Goal: Task Accomplishment & Management: Manage account settings

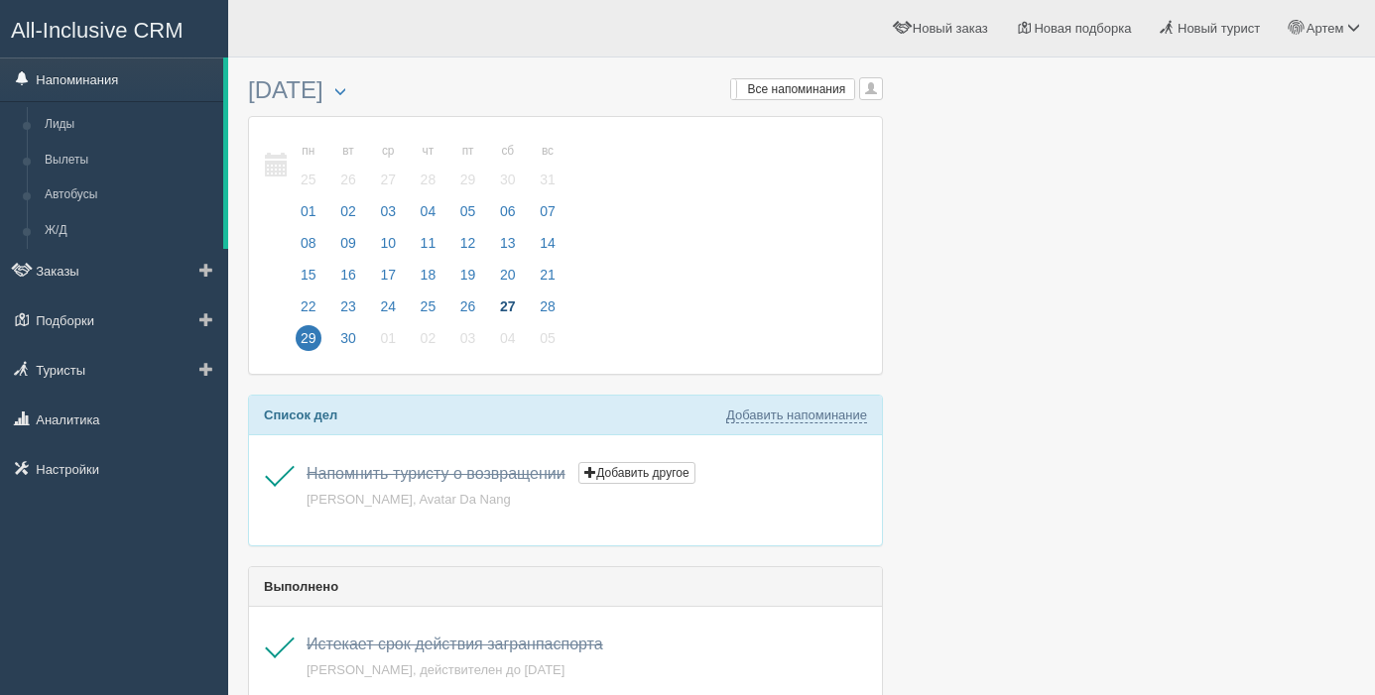
click at [79, 78] on link "Напоминания" at bounding box center [111, 80] width 223 height 44
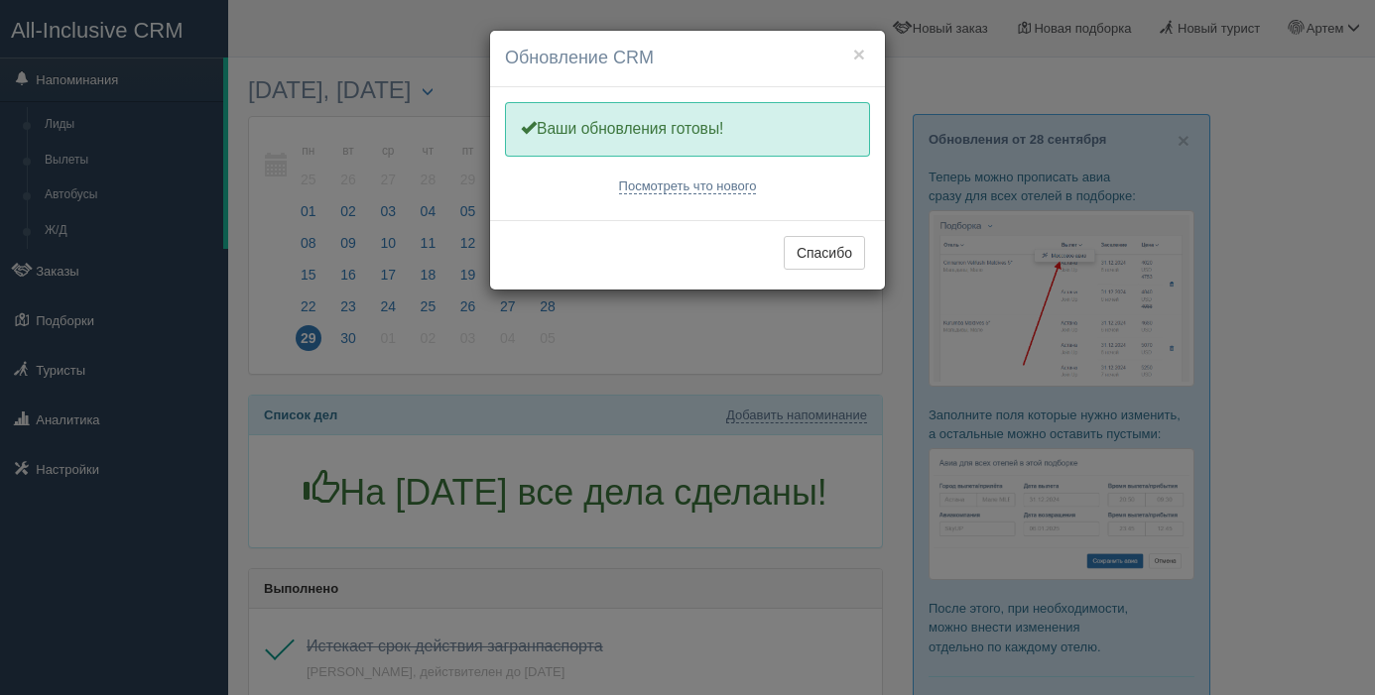
drag, startPoint x: 850, startPoint y: 249, endPoint x: 508, endPoint y: 320, distance: 349.7
click at [850, 249] on button "Спасибо" at bounding box center [824, 253] width 81 height 34
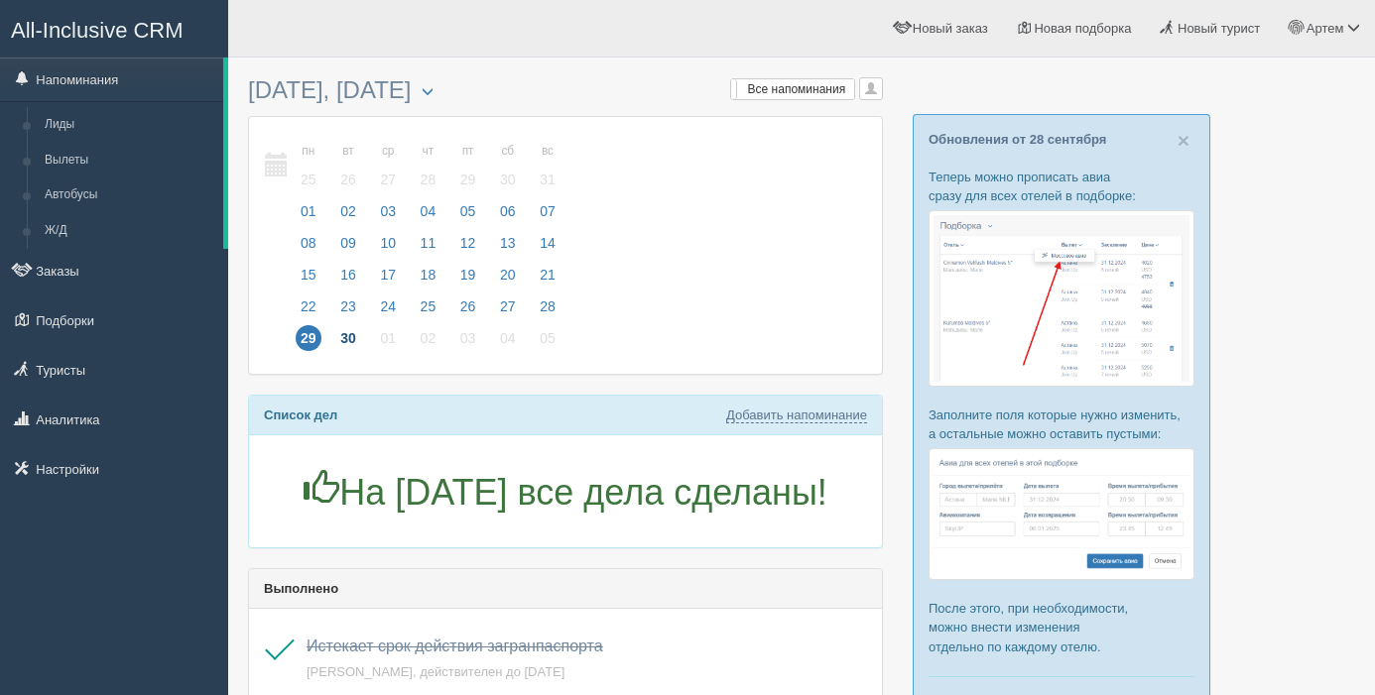
click at [350, 342] on span "30" at bounding box center [348, 338] width 26 height 26
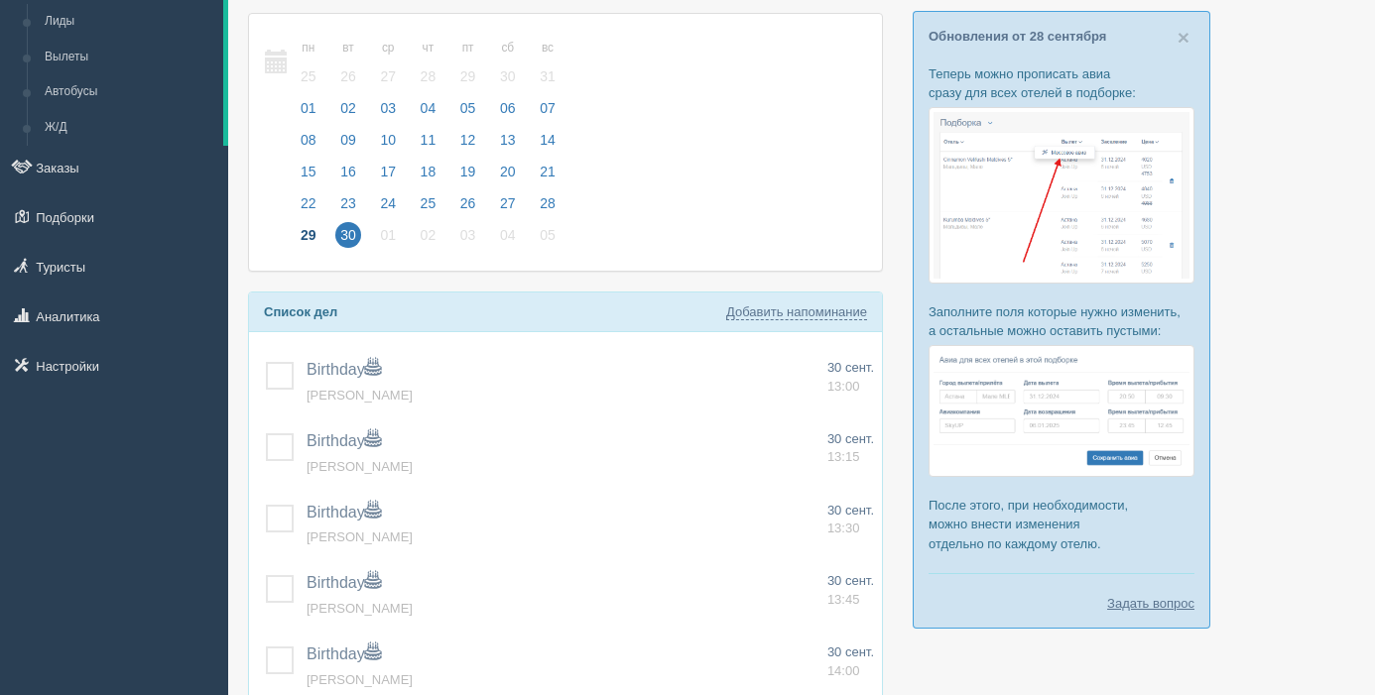
scroll to position [156, 0]
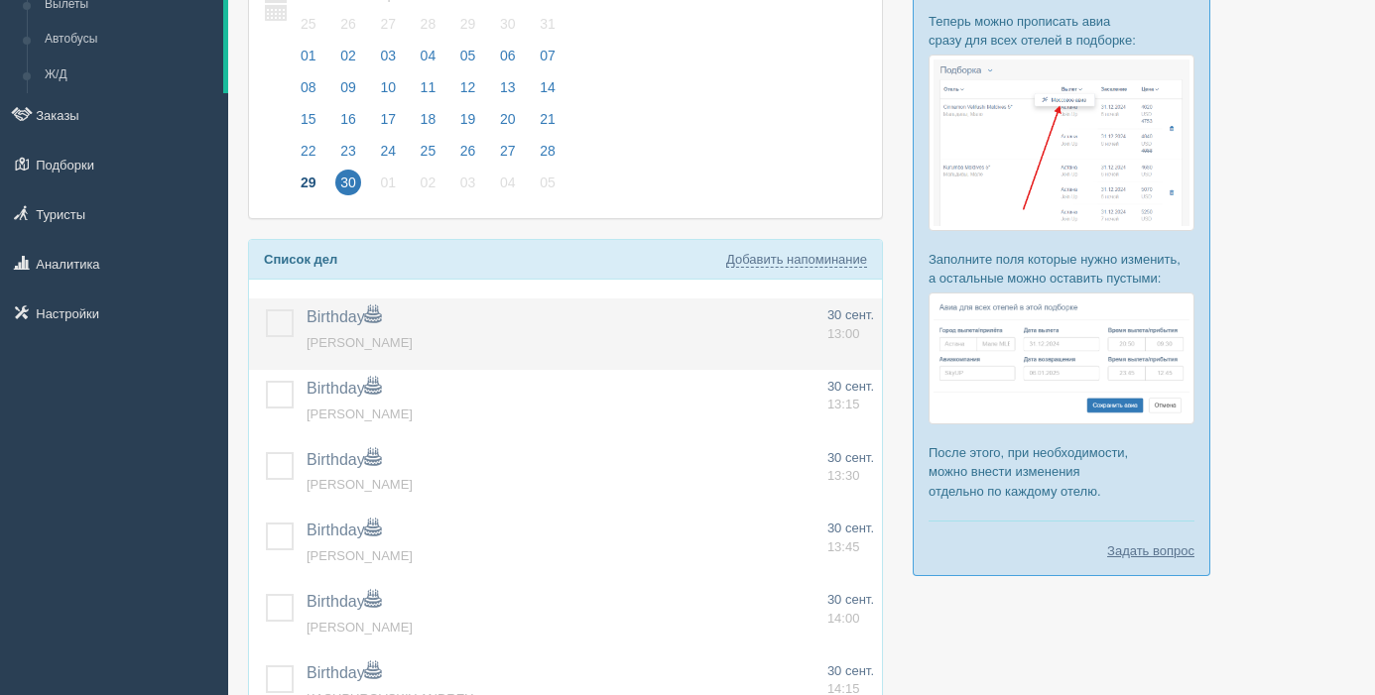
click at [266, 310] on label at bounding box center [266, 310] width 0 height 0
click at [0, 0] on input "checkbox" at bounding box center [0, 0] width 0 height 0
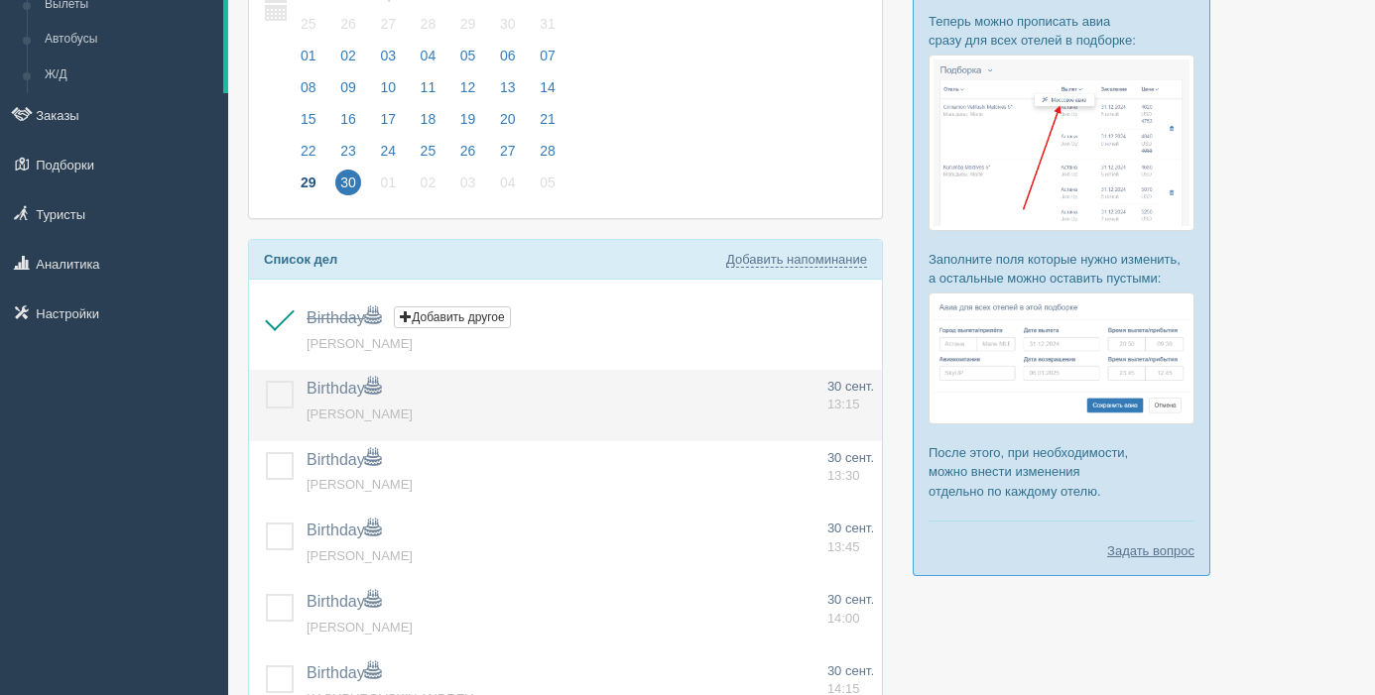
drag, startPoint x: 283, startPoint y: 392, endPoint x: 295, endPoint y: 440, distance: 49.1
click at [266, 381] on label at bounding box center [266, 381] width 0 height 0
click at [0, 0] on input "checkbox" at bounding box center [0, 0] width 0 height 0
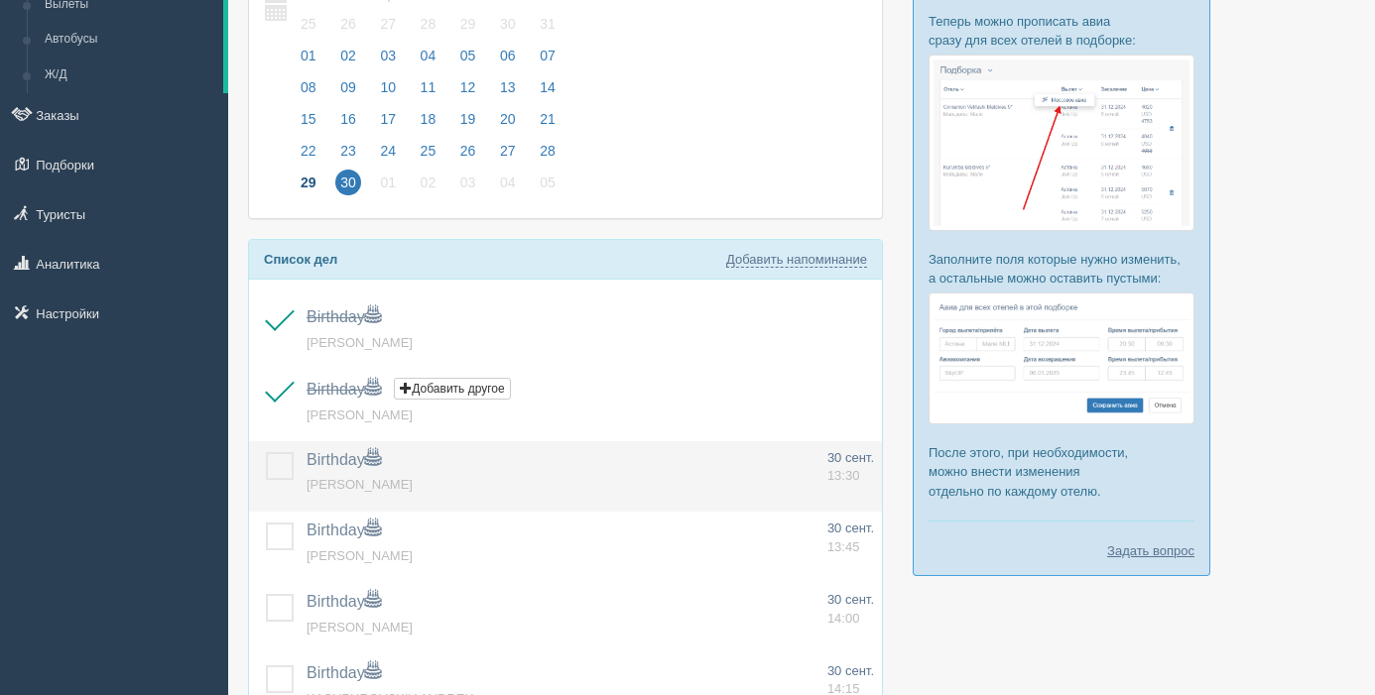
click at [266, 452] on label at bounding box center [266, 452] width 0 height 0
click at [0, 0] on input "checkbox" at bounding box center [0, 0] width 0 height 0
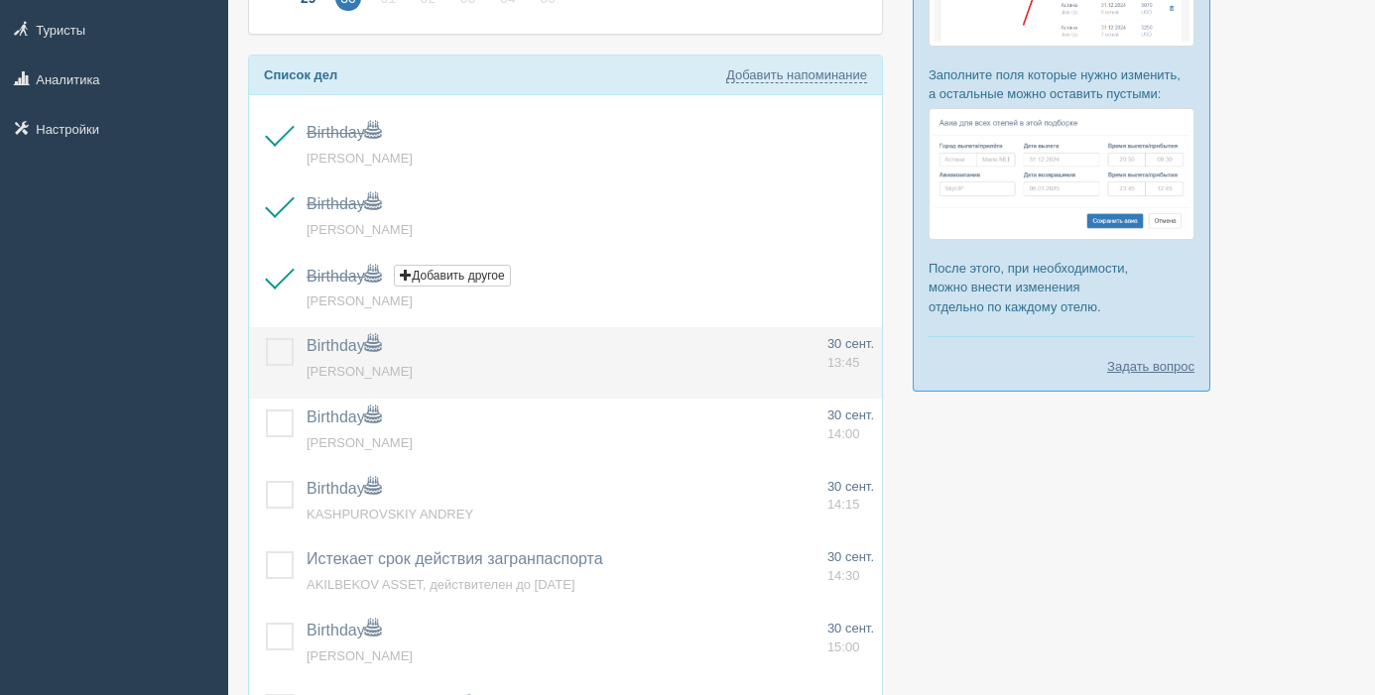
scroll to position [342, 0]
click at [266, 336] on label at bounding box center [266, 336] width 0 height 0
click at [0, 0] on input "checkbox" at bounding box center [0, 0] width 0 height 0
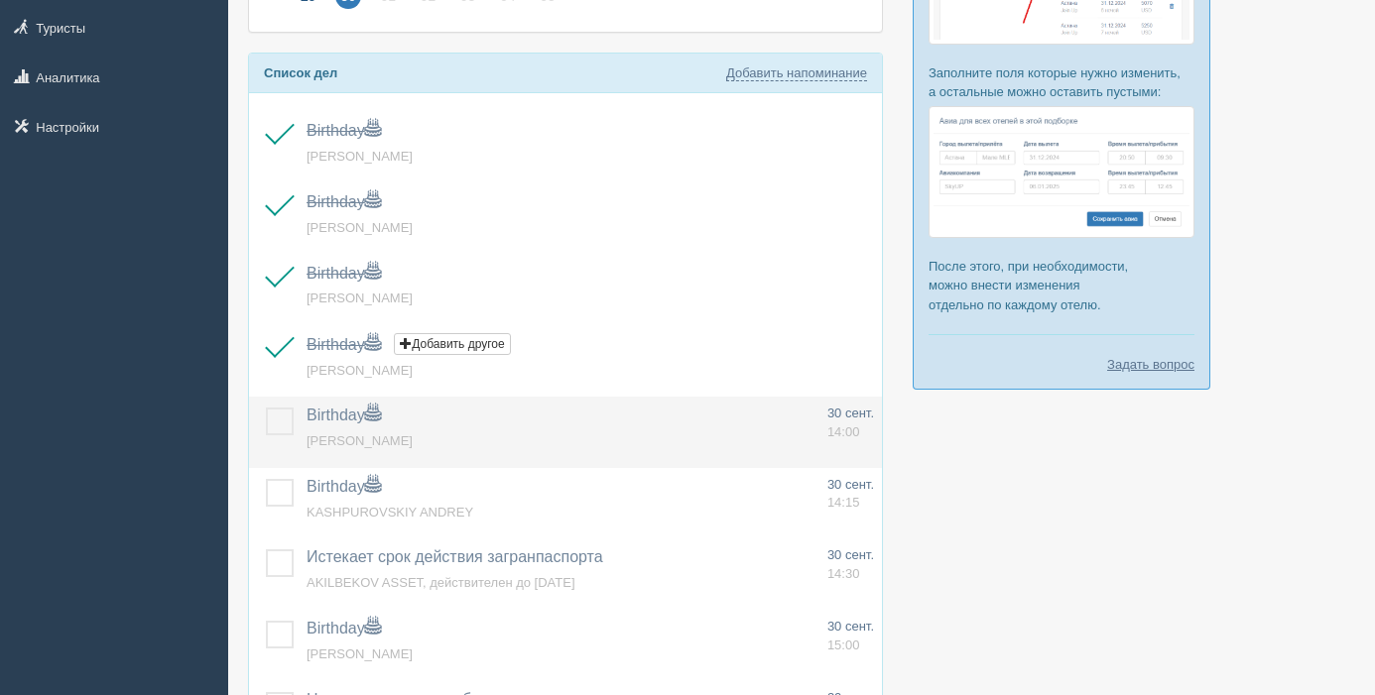
click at [266, 408] on label at bounding box center [266, 408] width 0 height 0
click at [0, 0] on input "checkbox" at bounding box center [0, 0] width 0 height 0
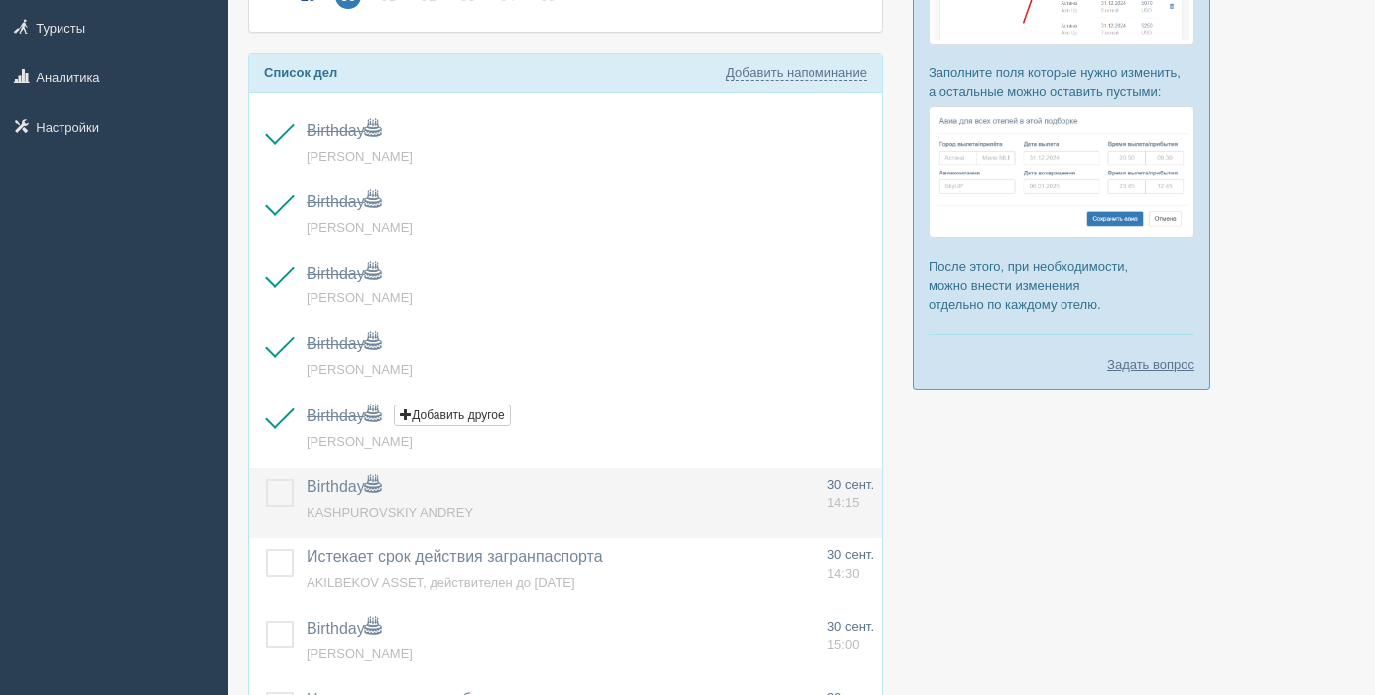
click at [266, 479] on label at bounding box center [266, 479] width 0 height 0
click at [0, 0] on input "checkbox" at bounding box center [0, 0] width 0 height 0
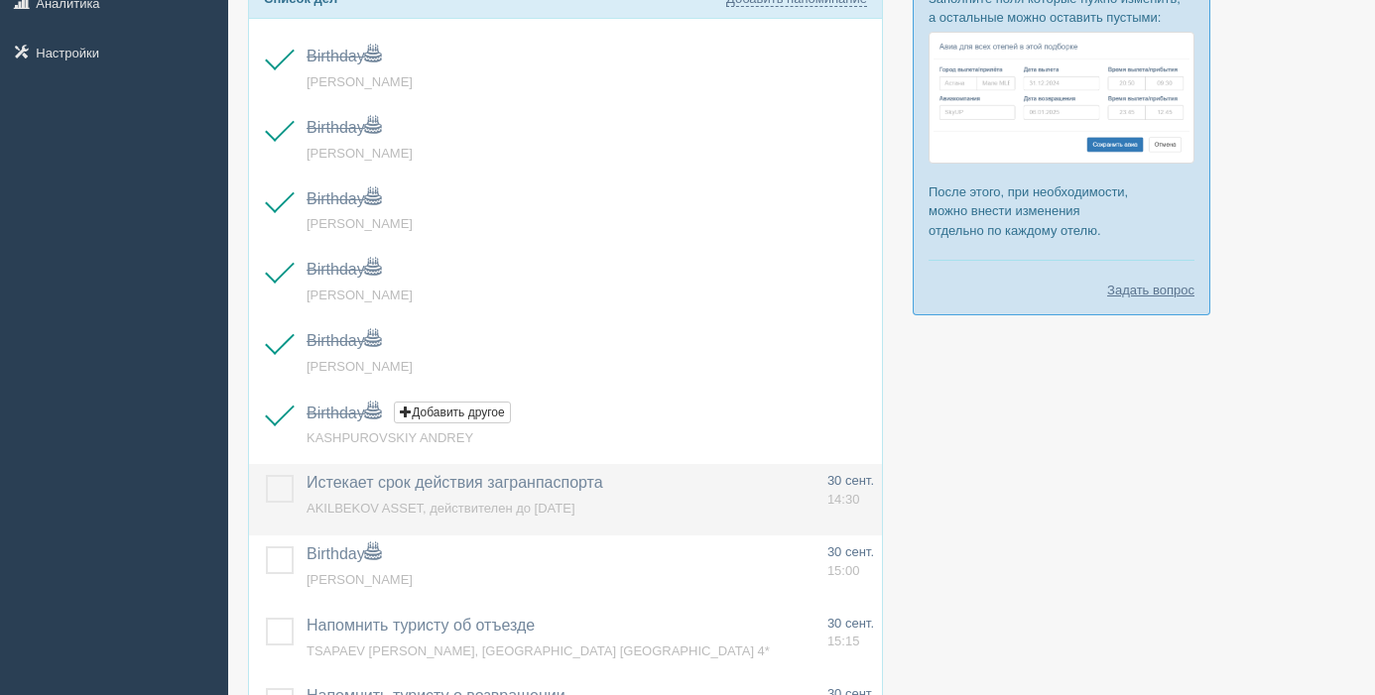
scroll to position [425, 0]
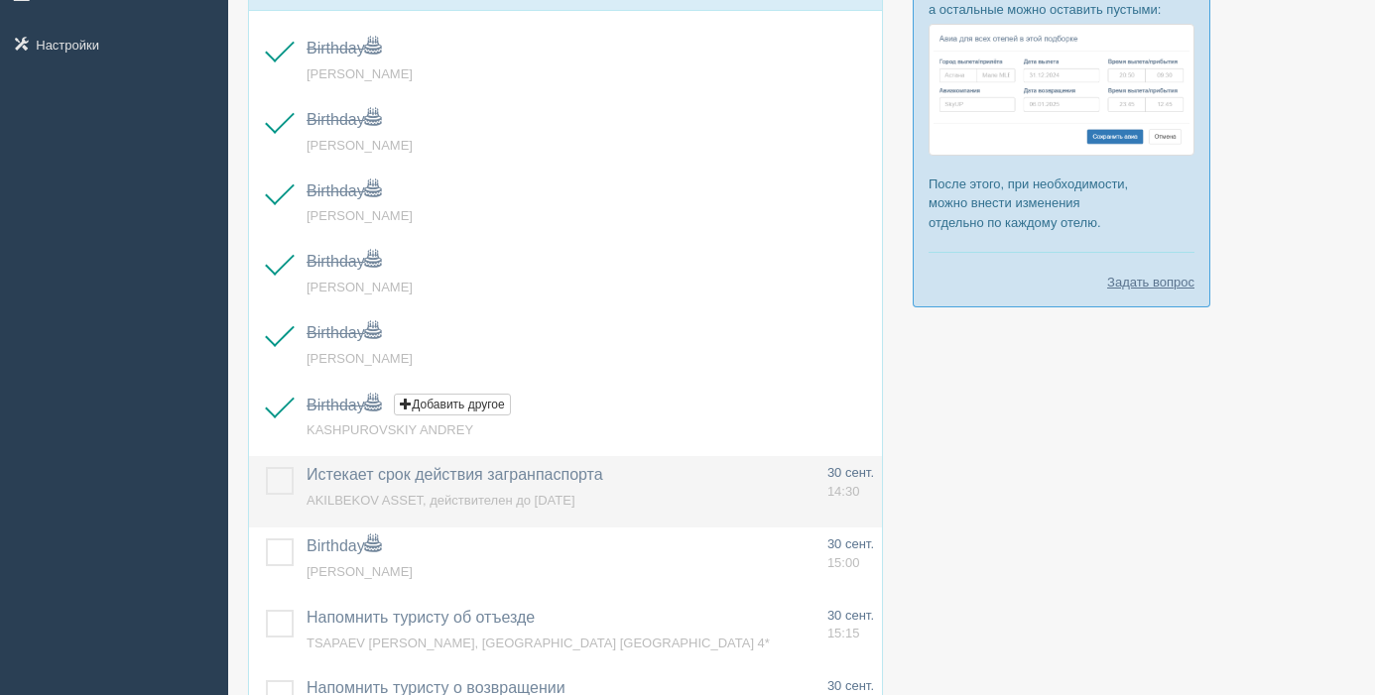
click at [266, 467] on label at bounding box center [266, 467] width 0 height 0
click at [0, 0] on input "checkbox" at bounding box center [0, 0] width 0 height 0
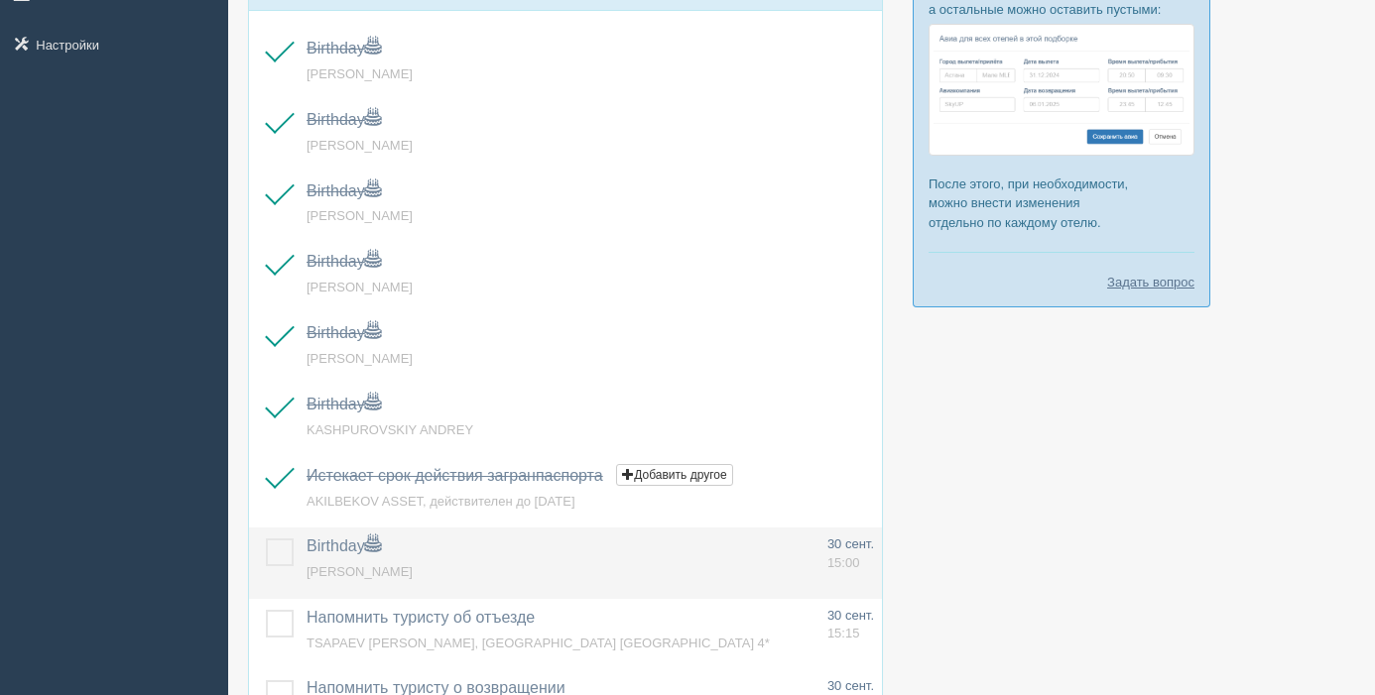
click at [266, 539] on label at bounding box center [266, 539] width 0 height 0
click at [0, 0] on input "checkbox" at bounding box center [0, 0] width 0 height 0
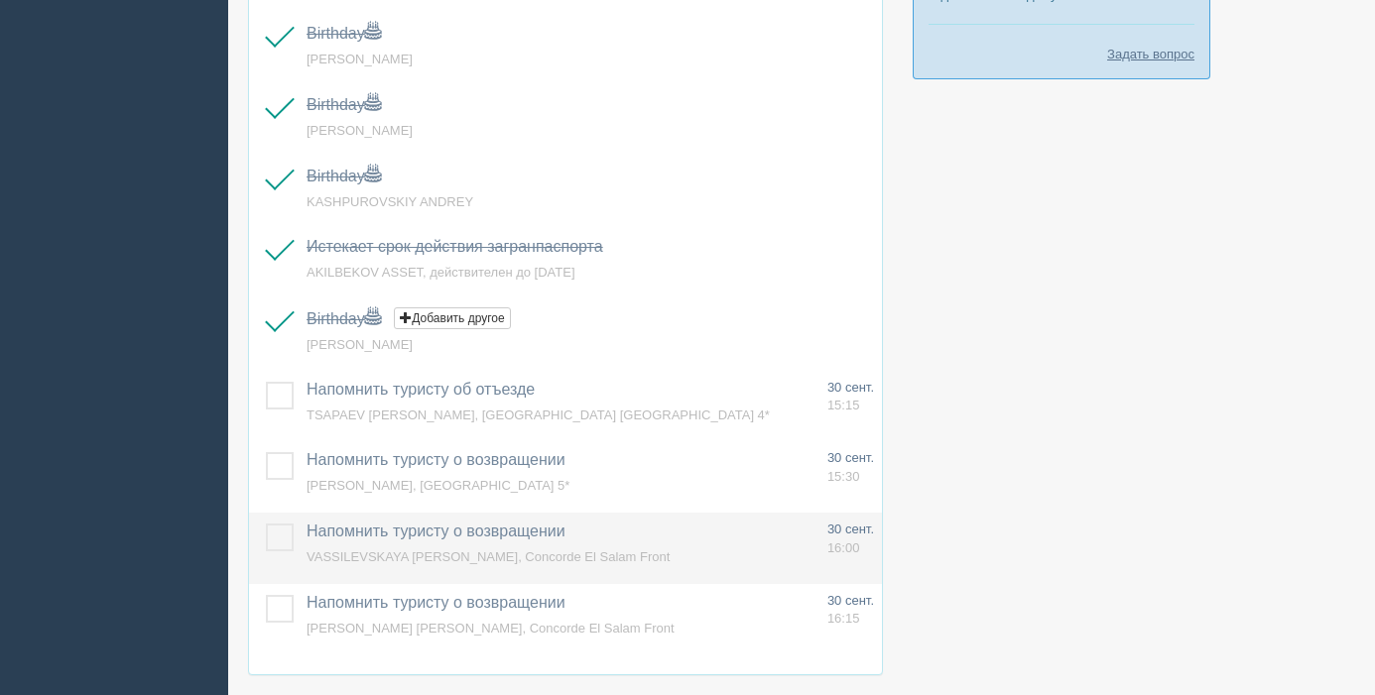
scroll to position [666, 0]
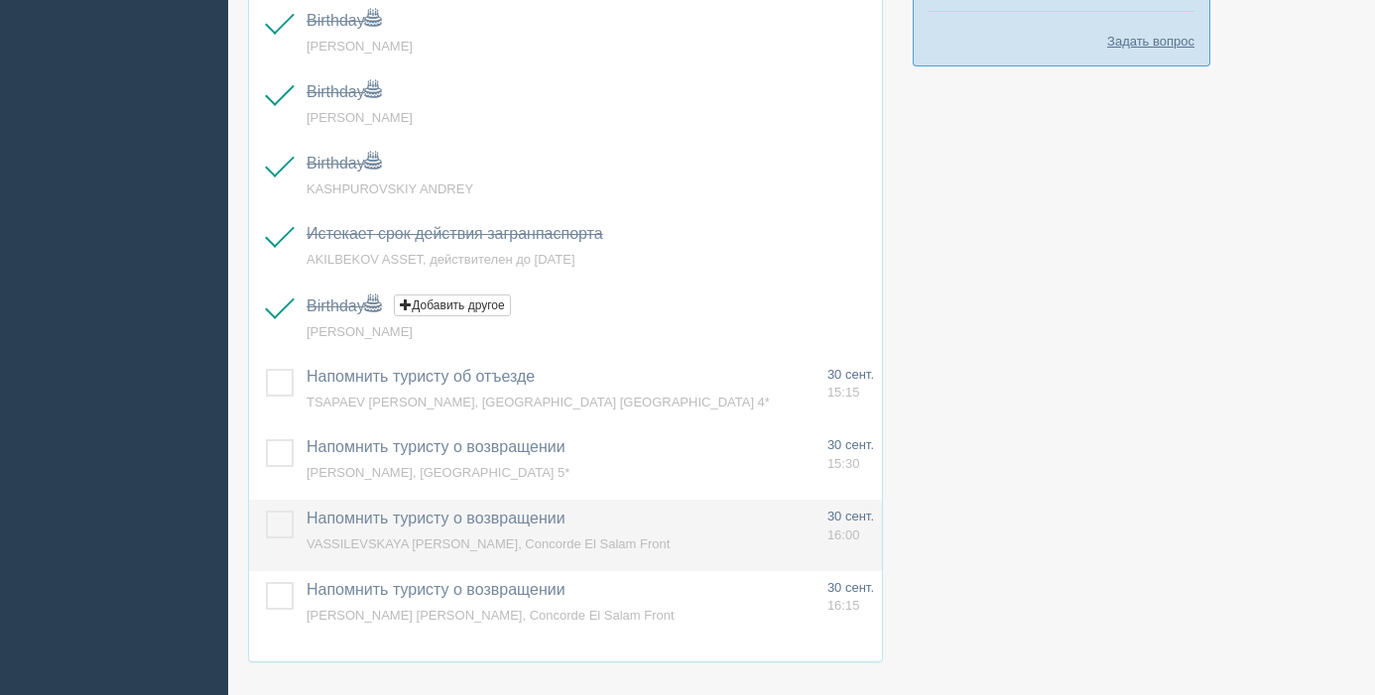
drag, startPoint x: 284, startPoint y: 527, endPoint x: 271, endPoint y: 528, distance: 12.9
click at [266, 511] on label at bounding box center [266, 511] width 0 height 0
click at [0, 0] on input "checkbox" at bounding box center [0, 0] width 0 height 0
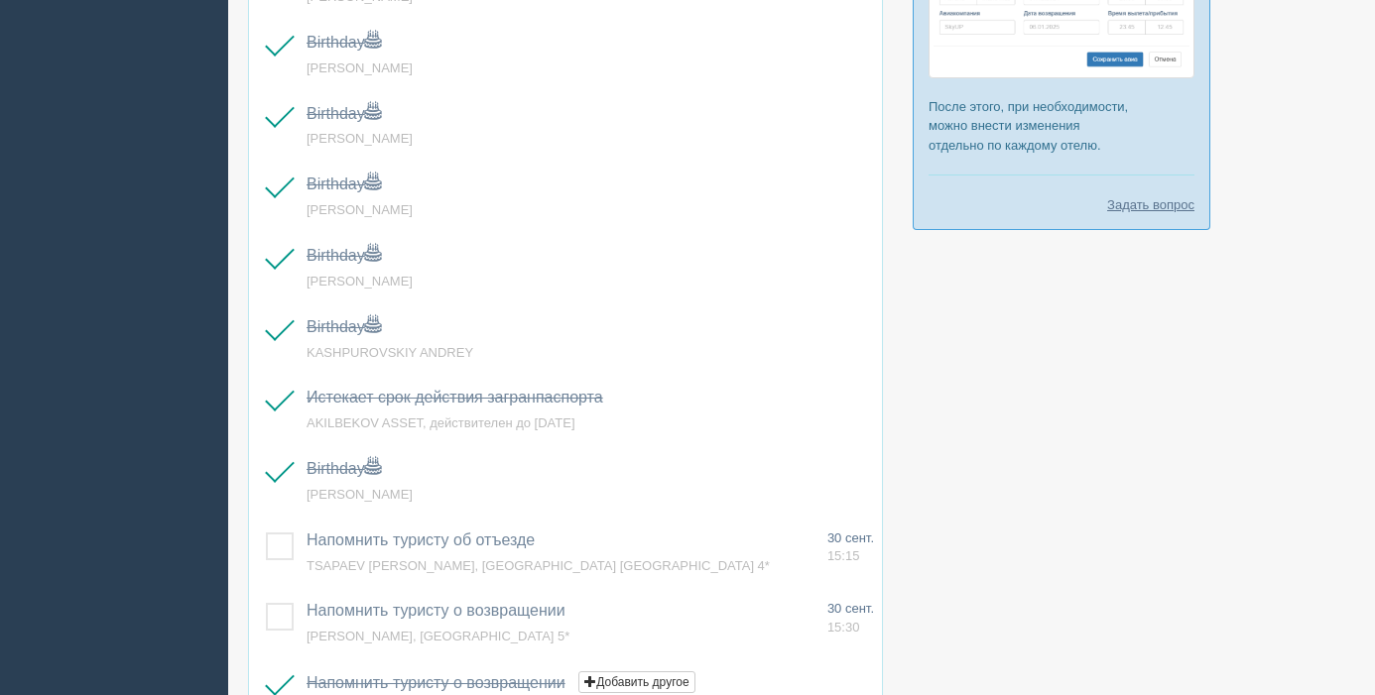
scroll to position [590, 0]
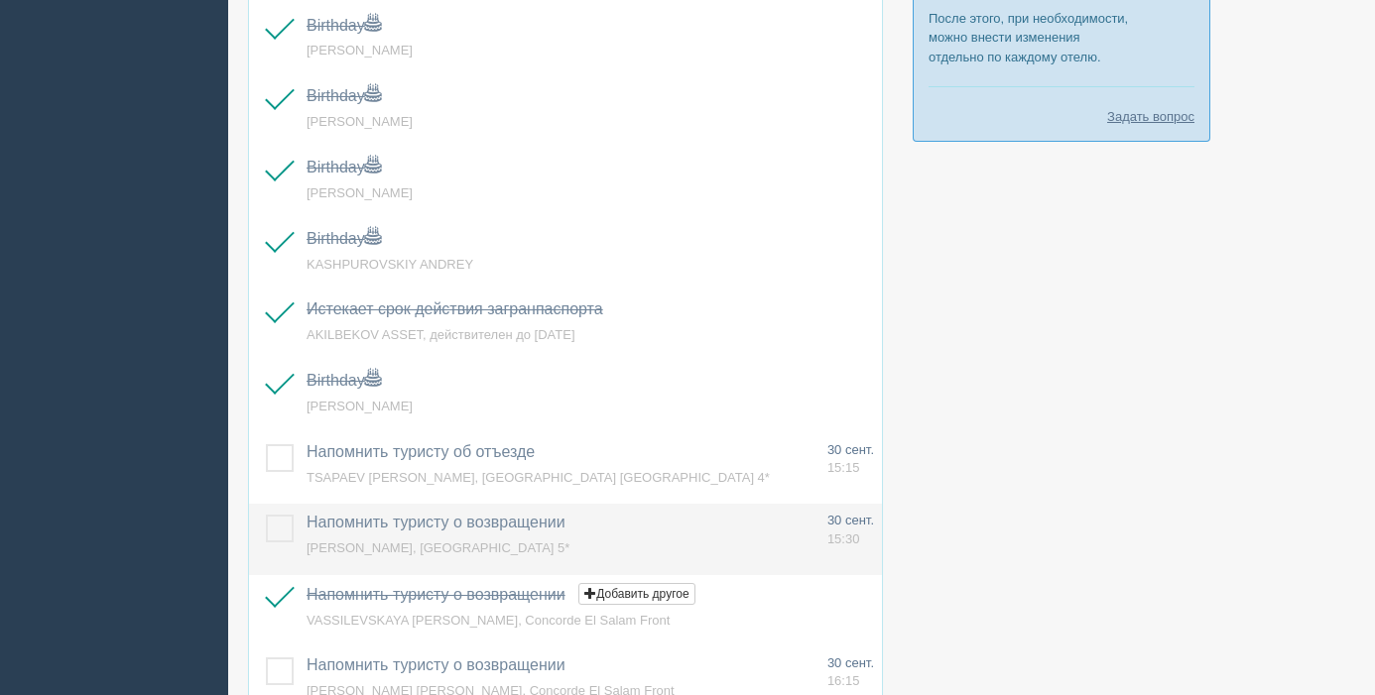
click at [266, 515] on label at bounding box center [266, 515] width 0 height 0
click at [0, 0] on input "checkbox" at bounding box center [0, 0] width 0 height 0
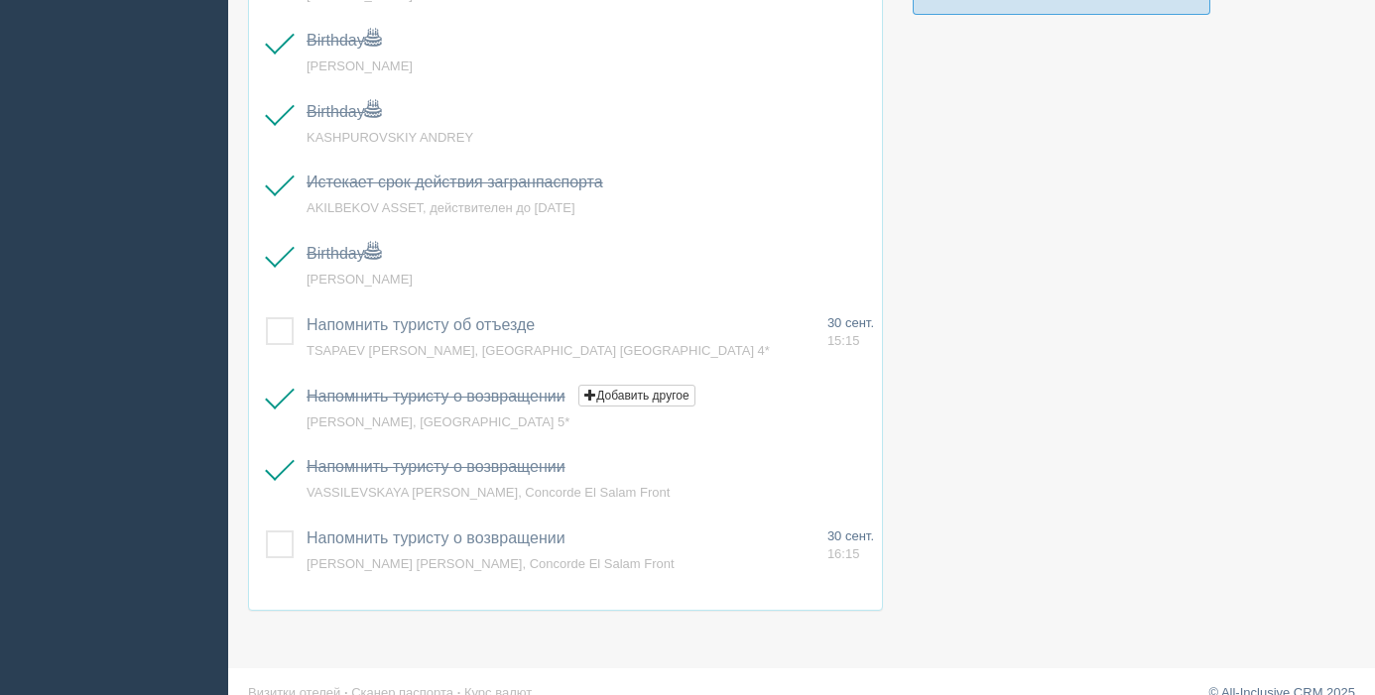
scroll to position [0, 0]
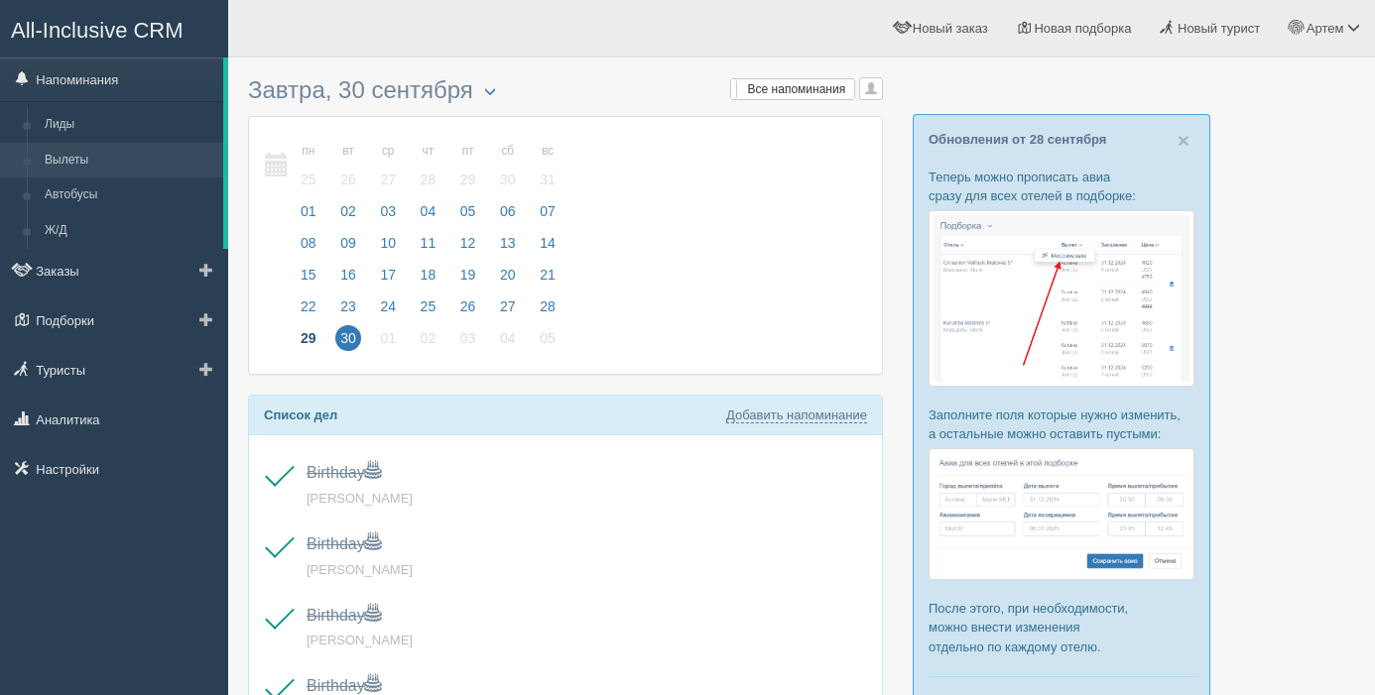
click at [74, 164] on link "Вылеты" at bounding box center [130, 161] width 188 height 36
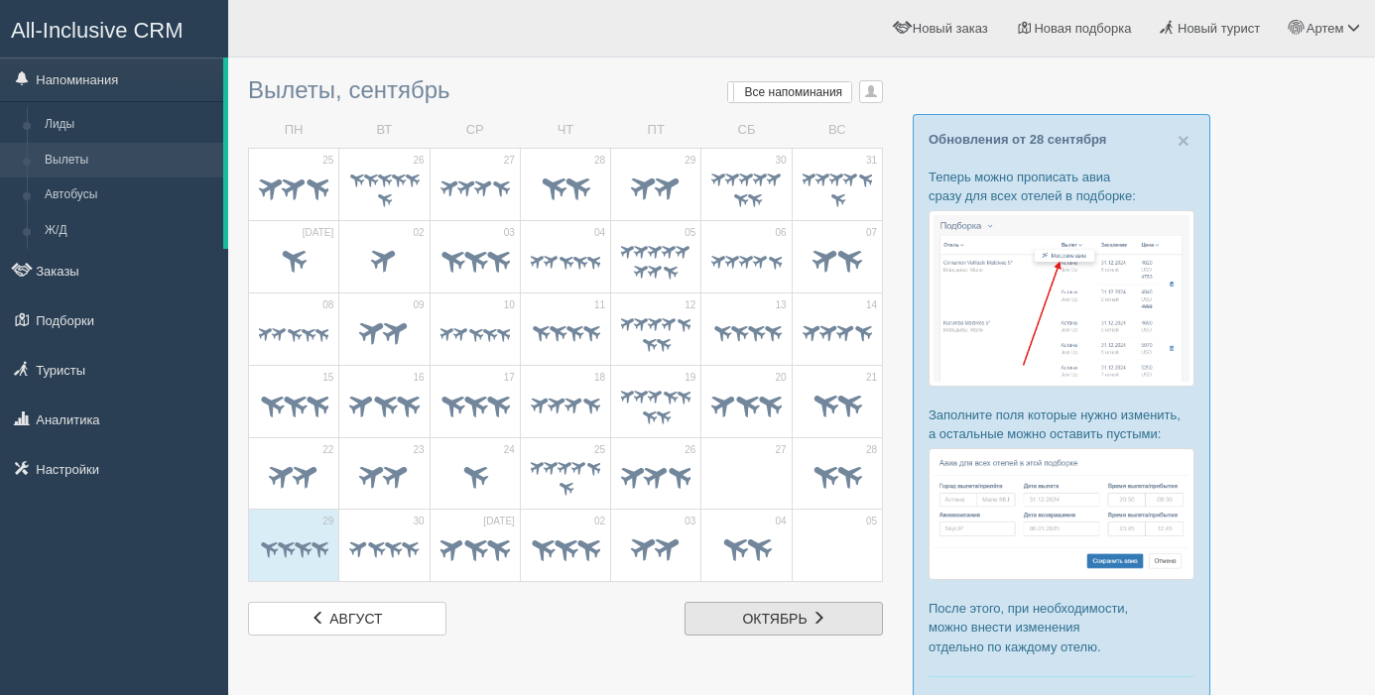
click at [817, 617] on span at bounding box center [819, 618] width 14 height 14
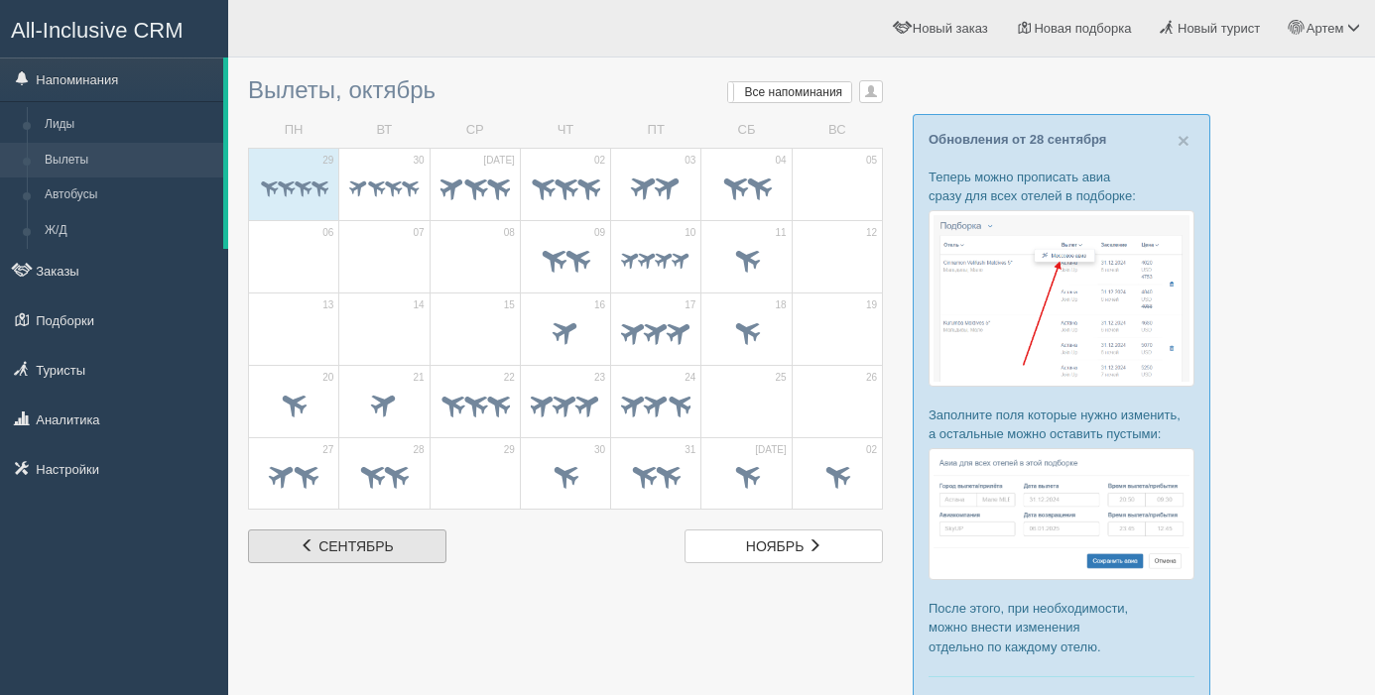
click at [318, 546] on link "сент. сентябрь" at bounding box center [347, 547] width 198 height 34
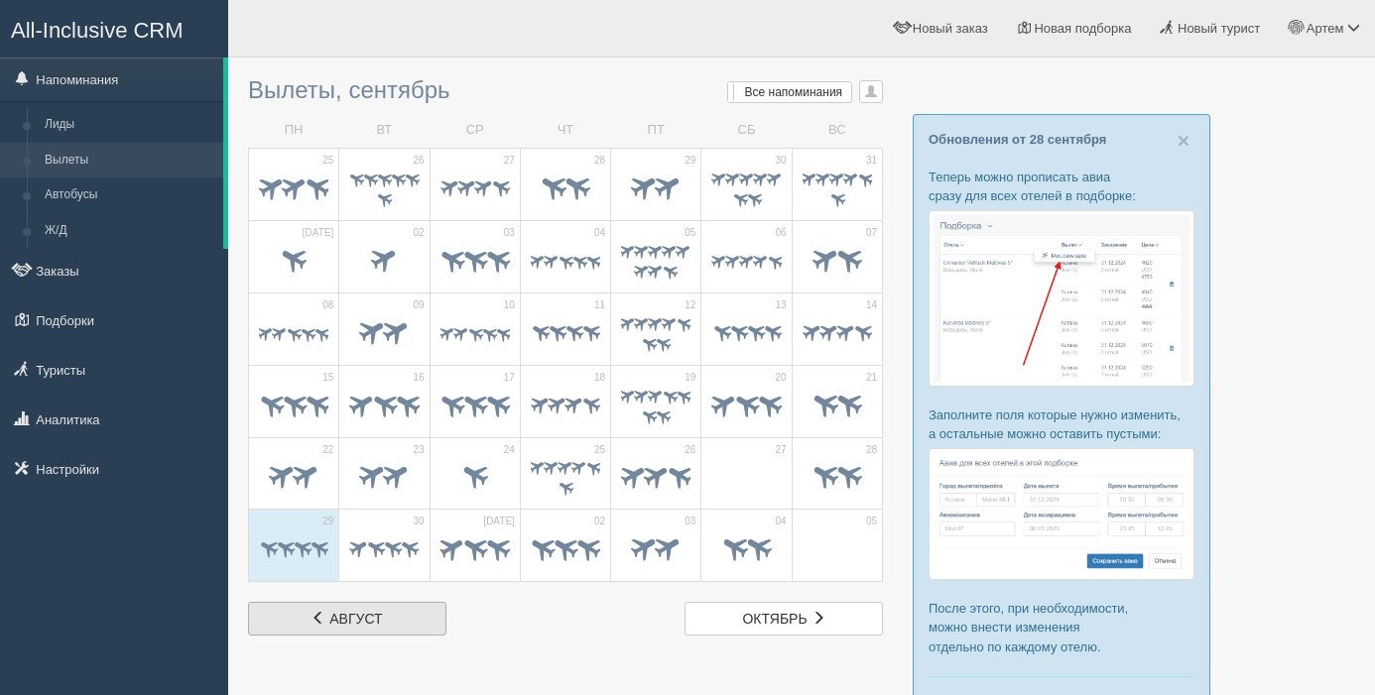
click at [361, 617] on span "август" at bounding box center [355, 619] width 53 height 16
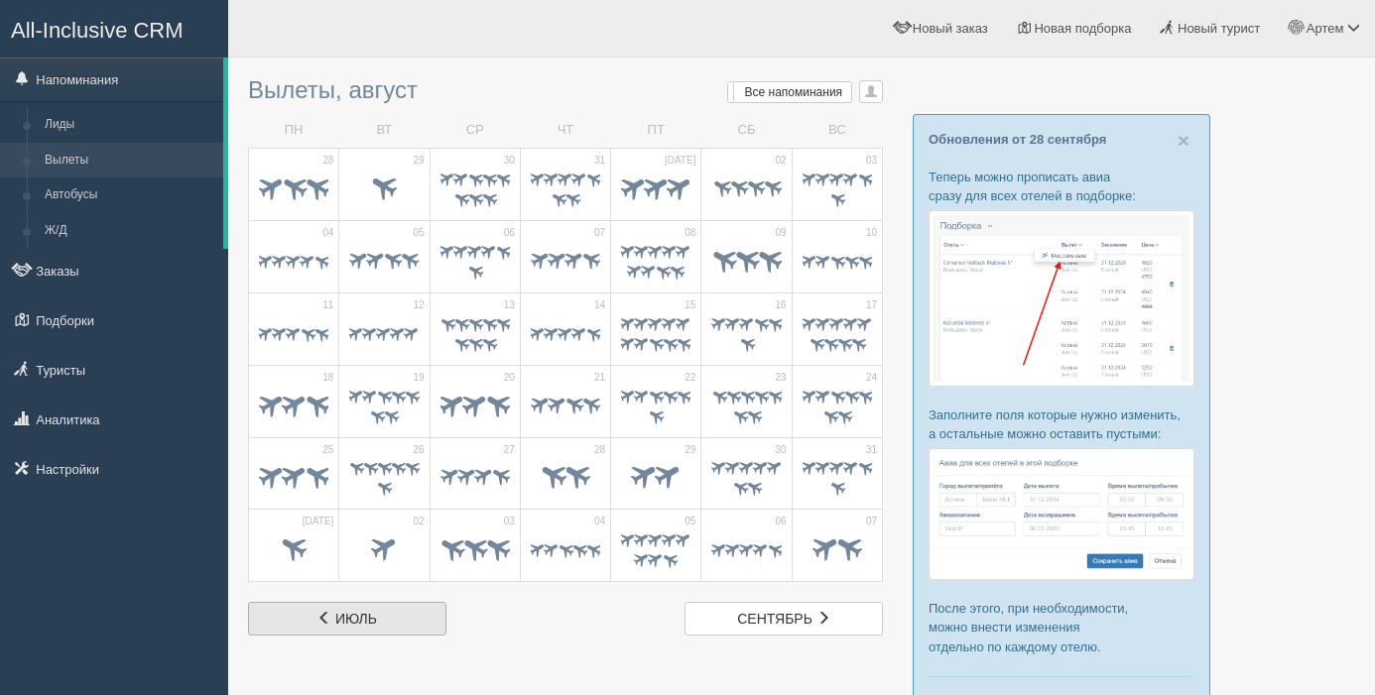
click at [361, 617] on span "июль" at bounding box center [356, 619] width 42 height 16
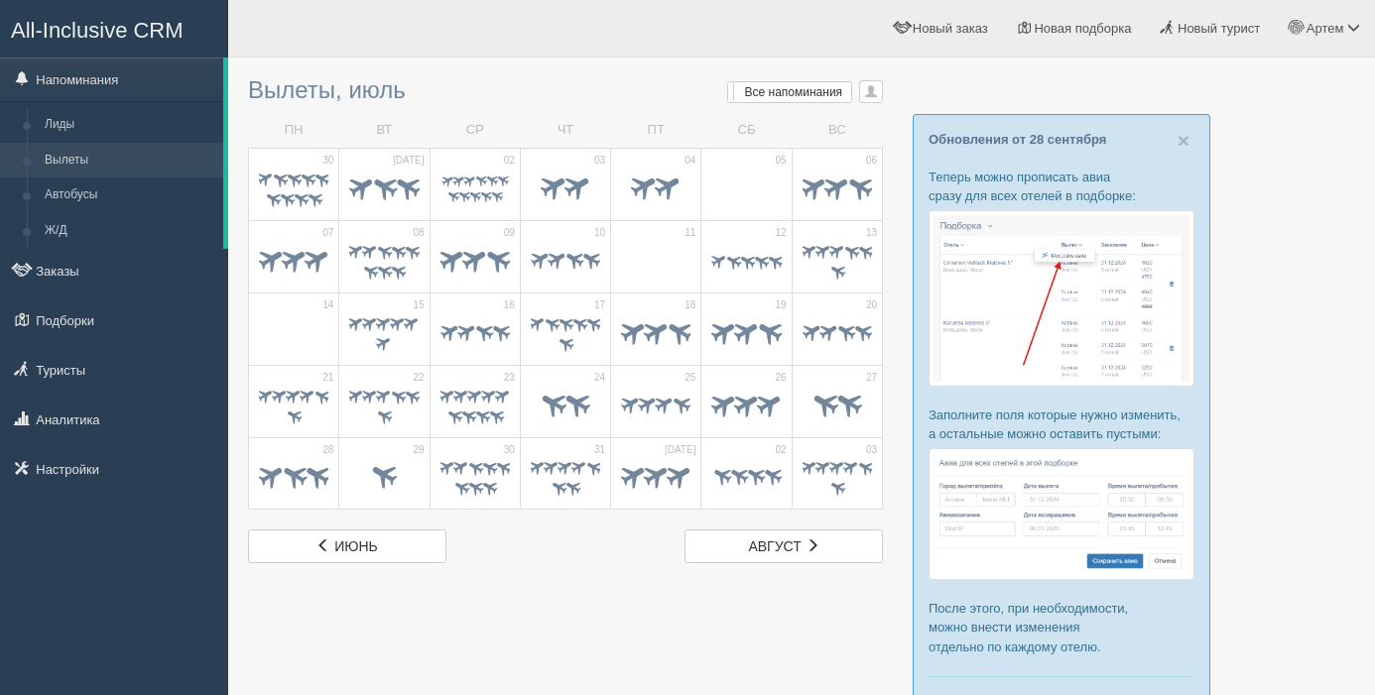
click at [361, 617] on div at bounding box center [801, 409] width 1107 height 685
click at [383, 538] on link "июнь июнь" at bounding box center [347, 547] width 198 height 34
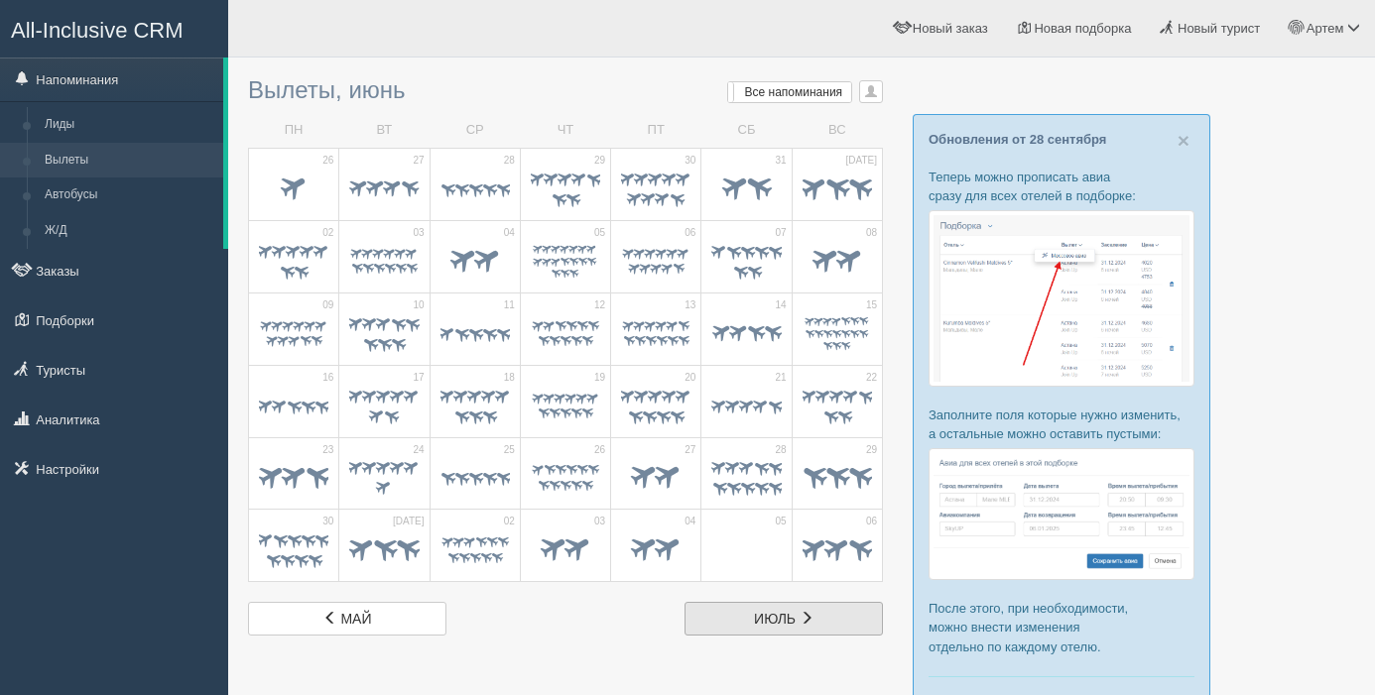
click at [748, 620] on link "июль июль" at bounding box center [784, 619] width 198 height 34
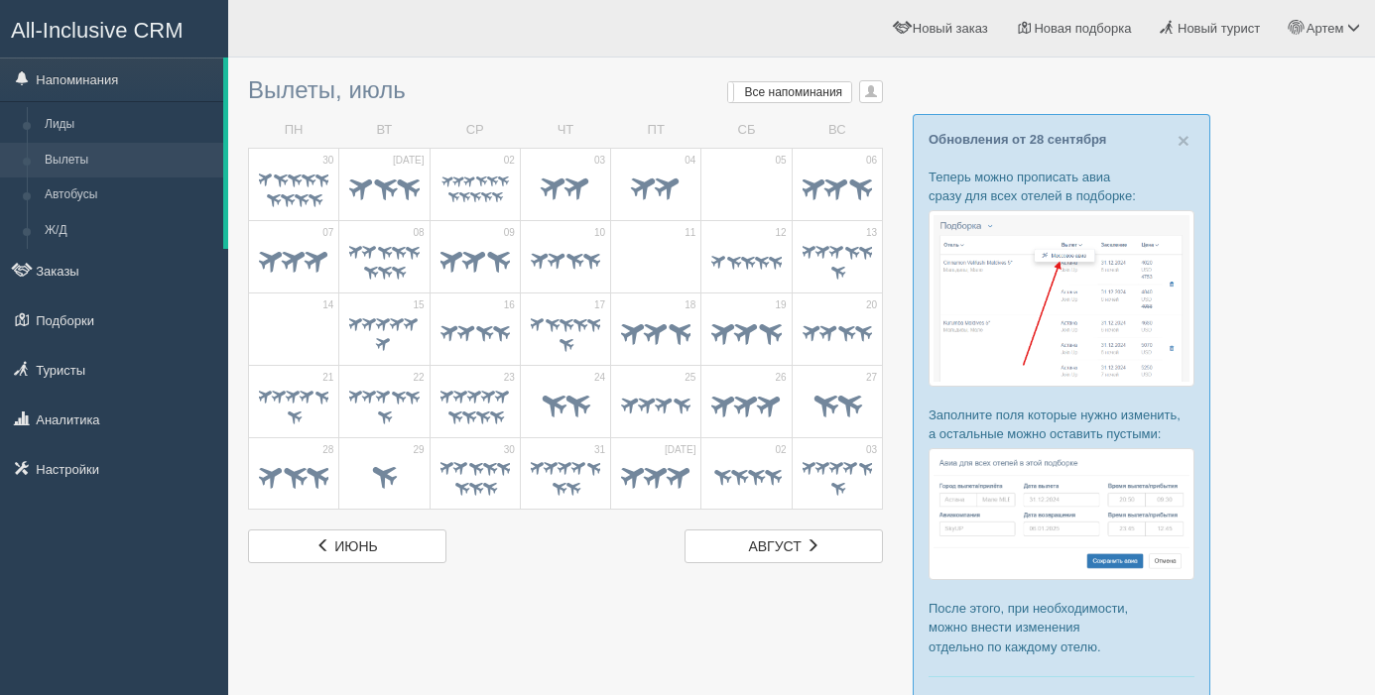
click at [781, 524] on div "Вылеты, июль Мои напоминания Мои Все напоминания Все Все напоминания Все Мои на…" at bounding box center [565, 315] width 635 height 496
click at [774, 532] on link "авг. август" at bounding box center [784, 547] width 198 height 34
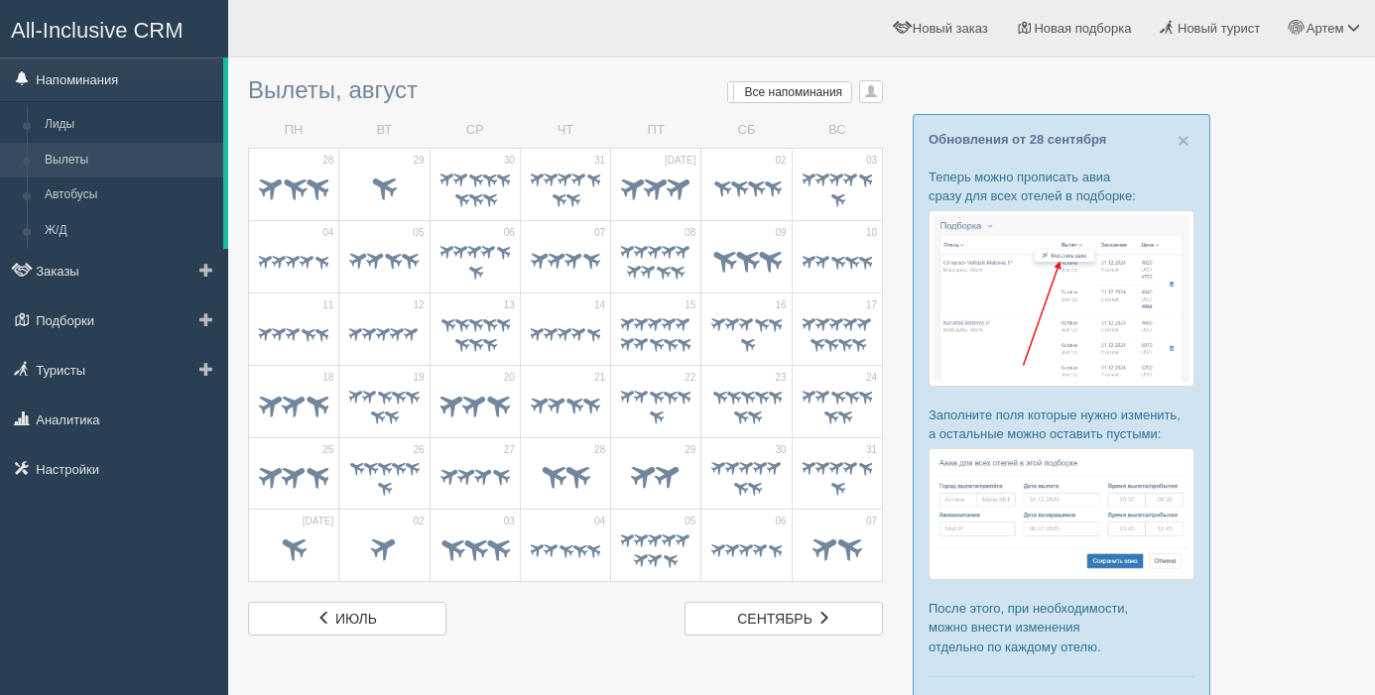
click at [100, 83] on link "Напоминания" at bounding box center [111, 80] width 223 height 44
